Goal: Navigation & Orientation: Go to known website

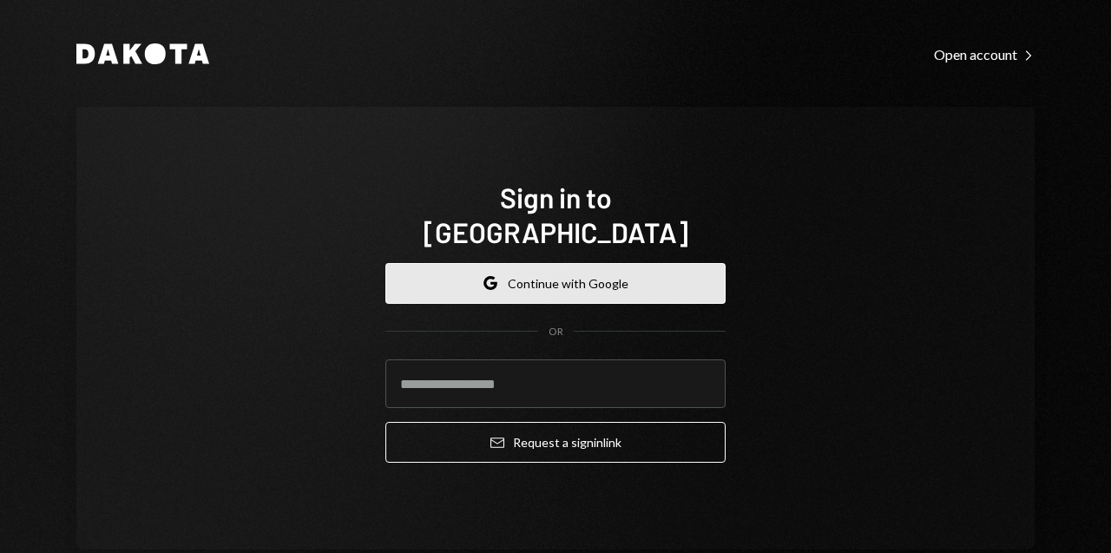
click at [584, 264] on button "Google Continue with Google" at bounding box center [556, 283] width 340 height 41
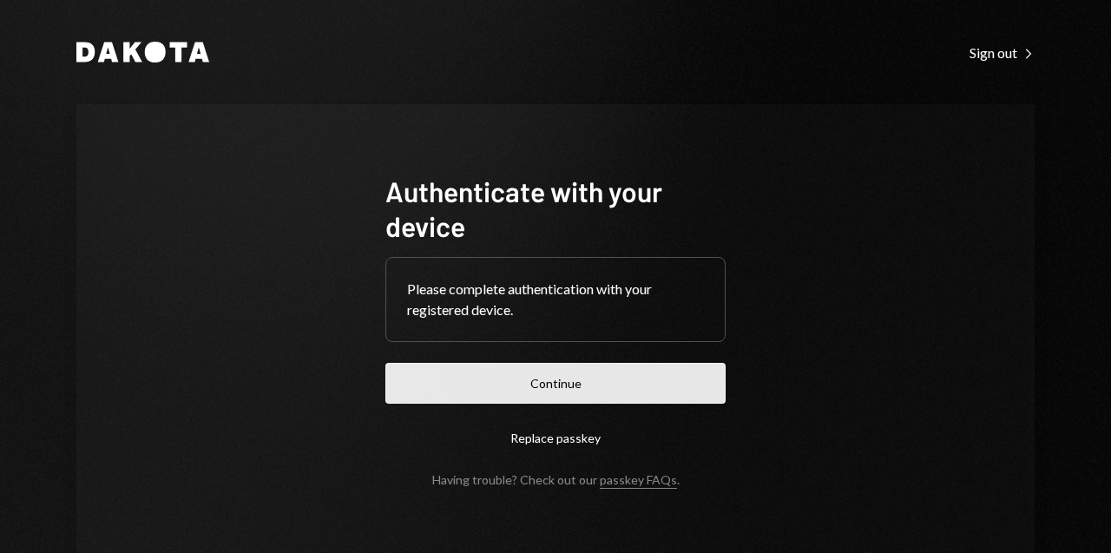
click at [588, 385] on button "Continue" at bounding box center [556, 383] width 340 height 41
